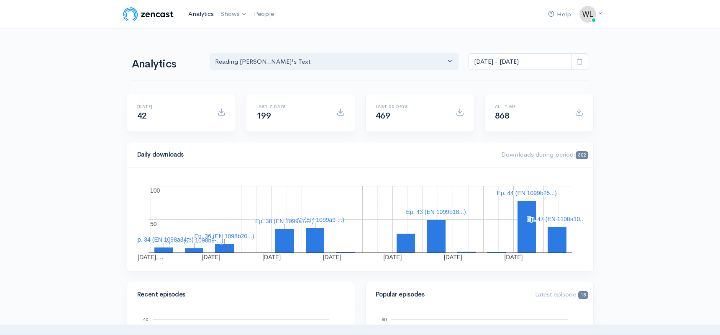
click at [205, 15] on link "Analytics" at bounding box center [201, 14] width 32 height 18
click at [579, 64] on icon at bounding box center [579, 61] width 6 height 6
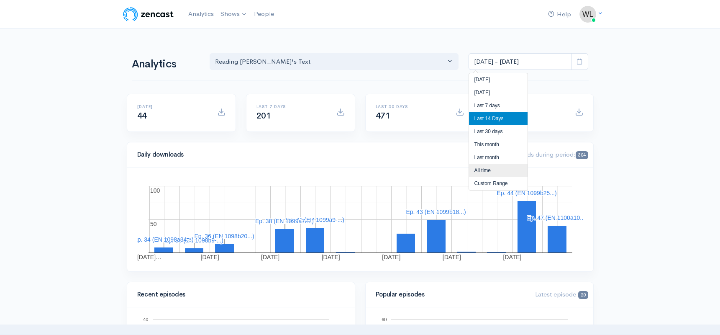
click at [487, 170] on li "All time" at bounding box center [498, 170] width 59 height 13
type input "[DATE] - [DATE]"
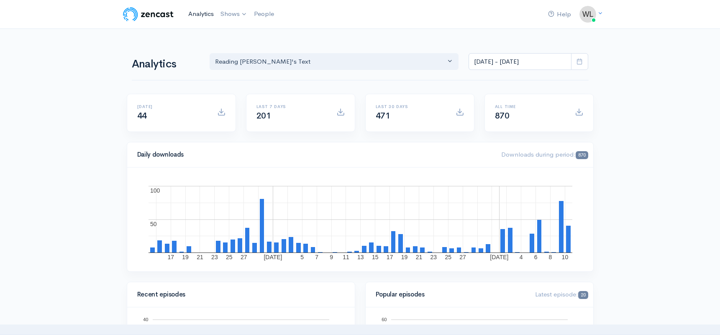
click at [206, 14] on link "Analytics" at bounding box center [201, 14] width 32 height 18
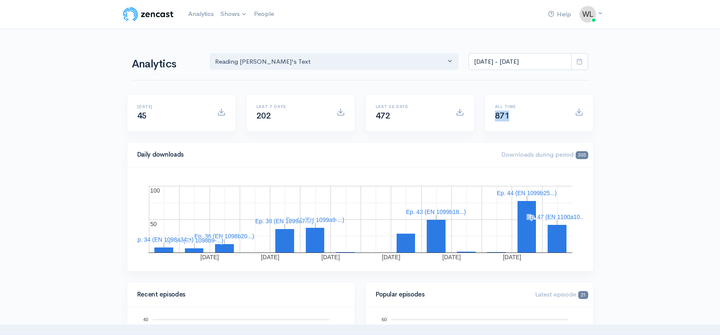
drag, startPoint x: 494, startPoint y: 118, endPoint x: 511, endPoint y: 118, distance: 16.8
click at [511, 118] on div "All time 871" at bounding box center [530, 112] width 80 height 17
click at [504, 128] on div "All time 871" at bounding box center [539, 112] width 108 height 37
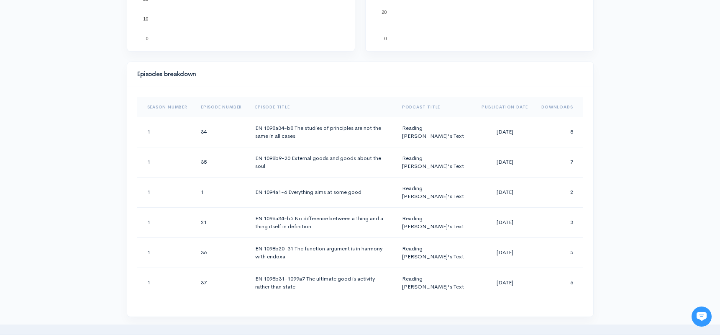
scroll to position [360, 0]
